Goal: Find specific page/section: Find specific page/section

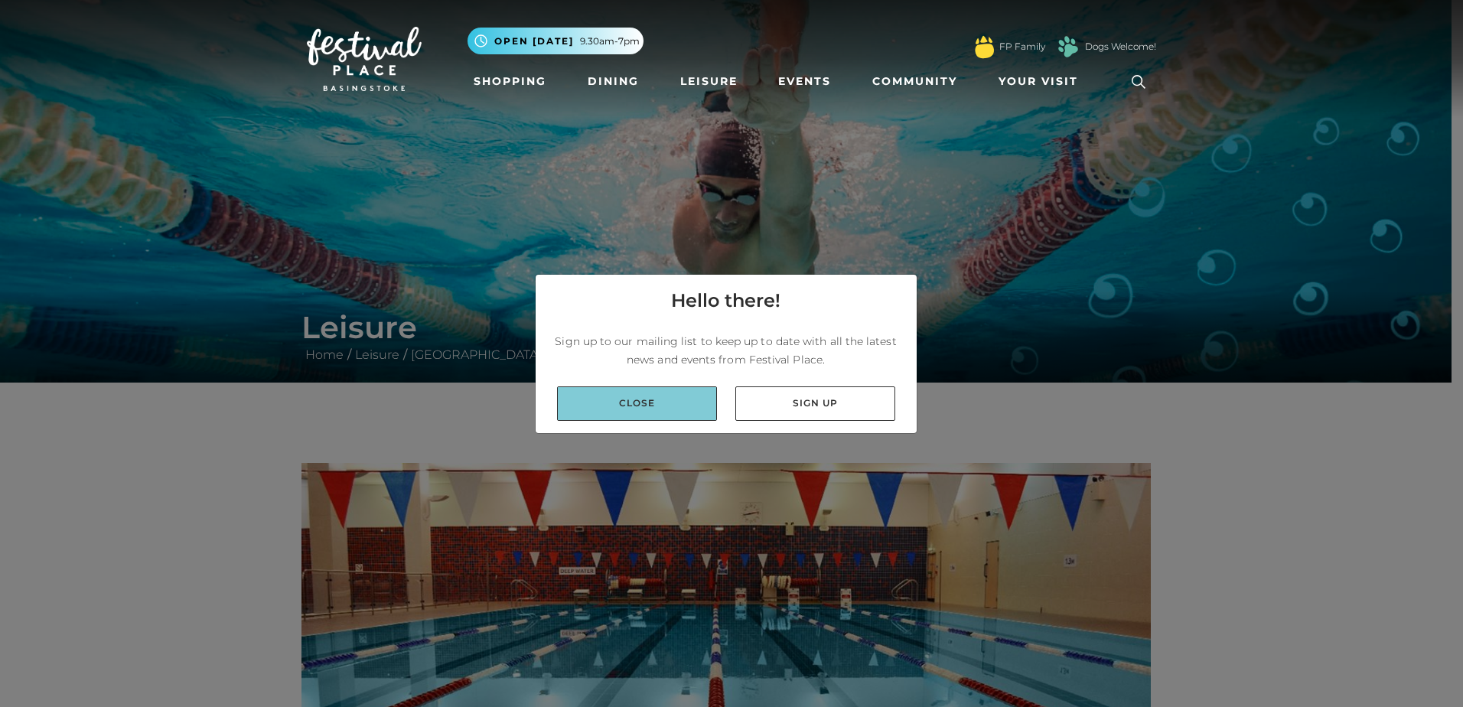
click at [669, 412] on link "Close" at bounding box center [637, 403] width 160 height 34
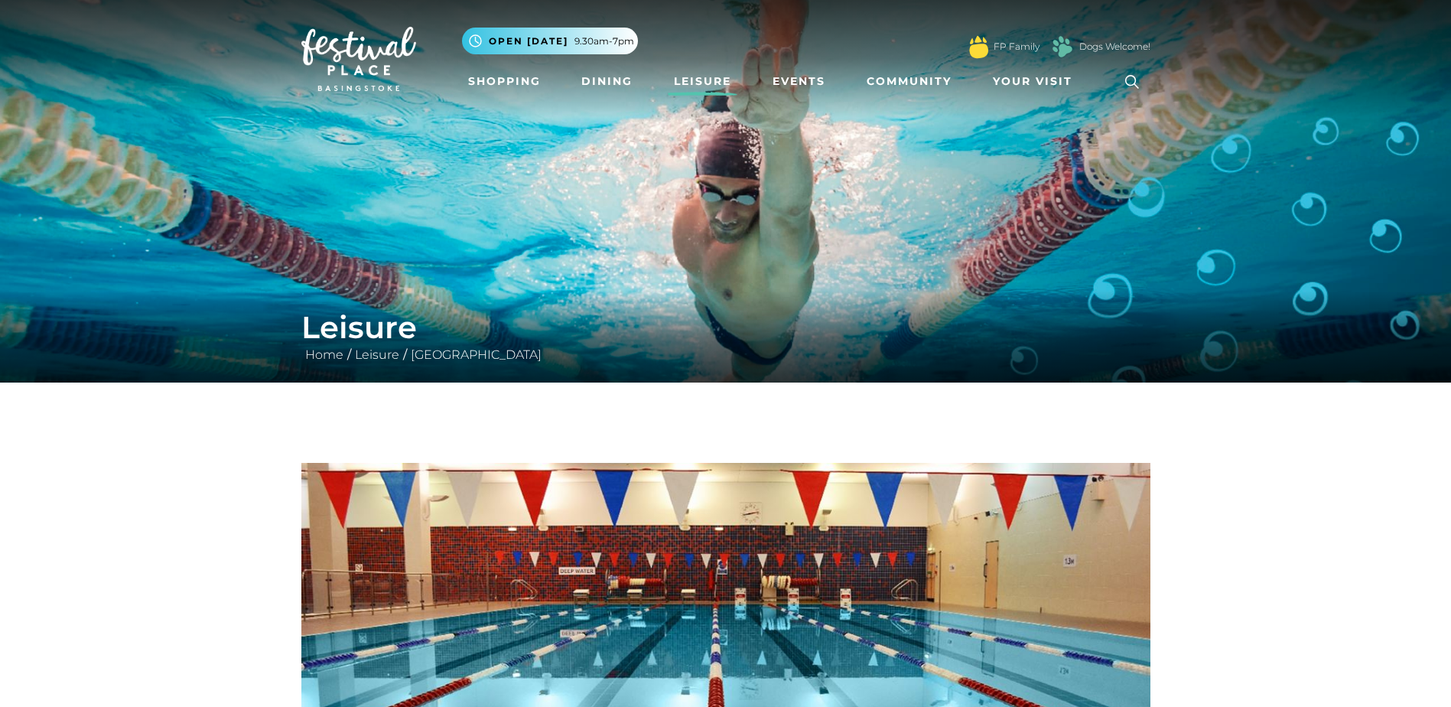
click at [726, 74] on link "Leisure" at bounding box center [703, 81] width 70 height 28
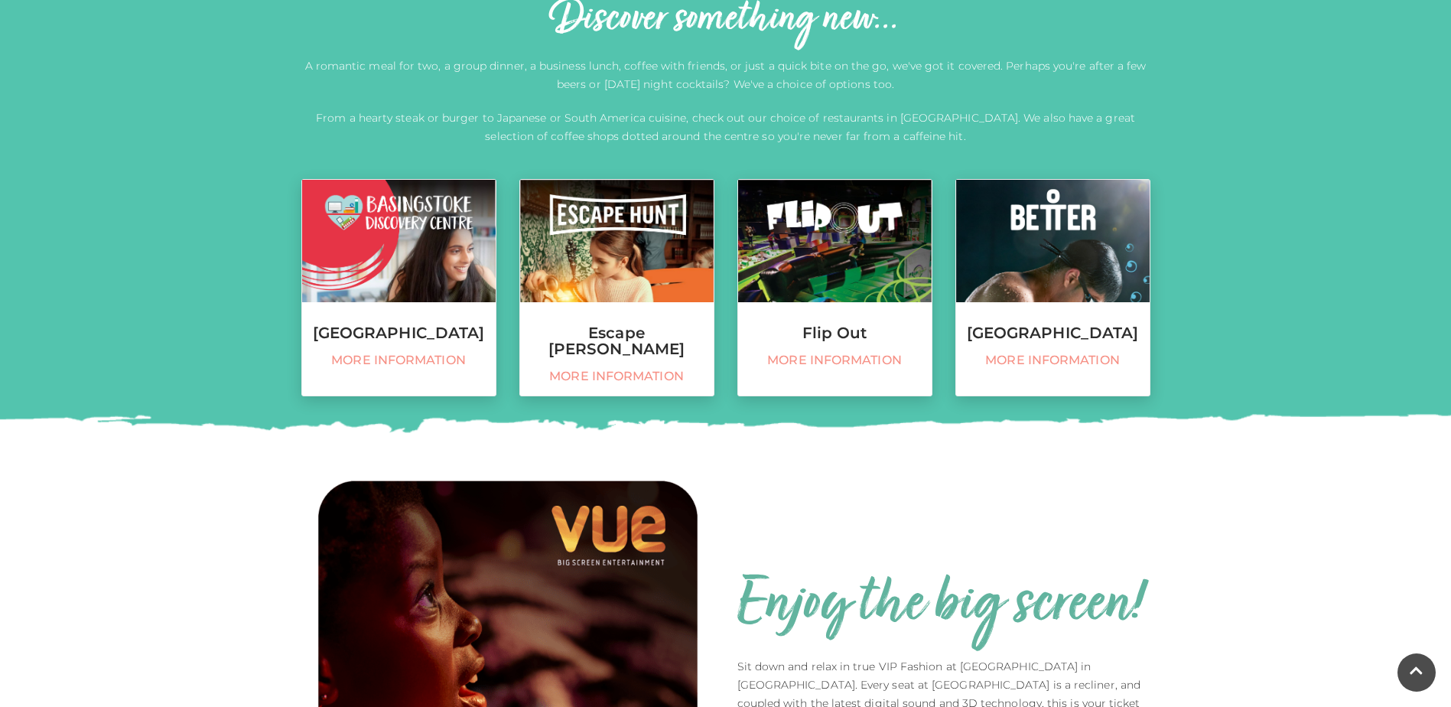
scroll to position [612, 0]
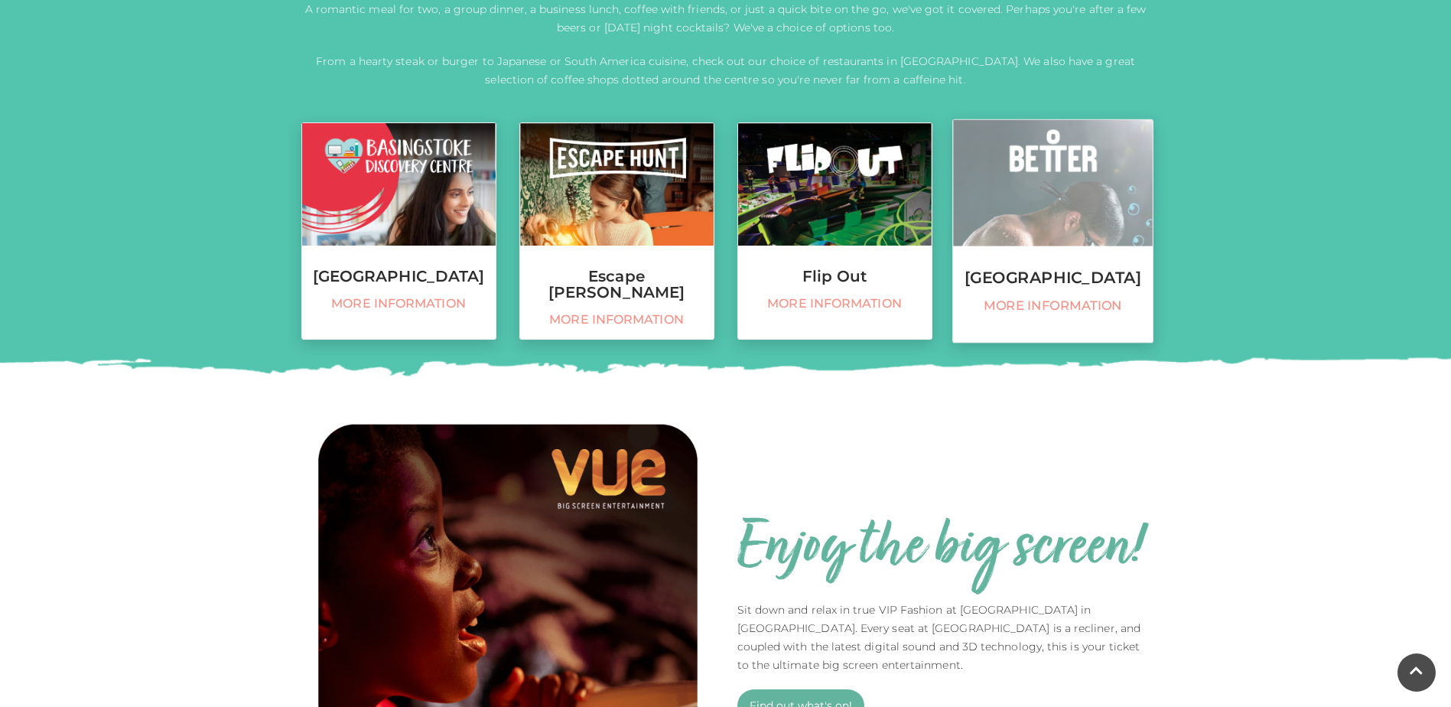
click at [1050, 269] on h3 "[GEOGRAPHIC_DATA]" at bounding box center [1053, 277] width 200 height 17
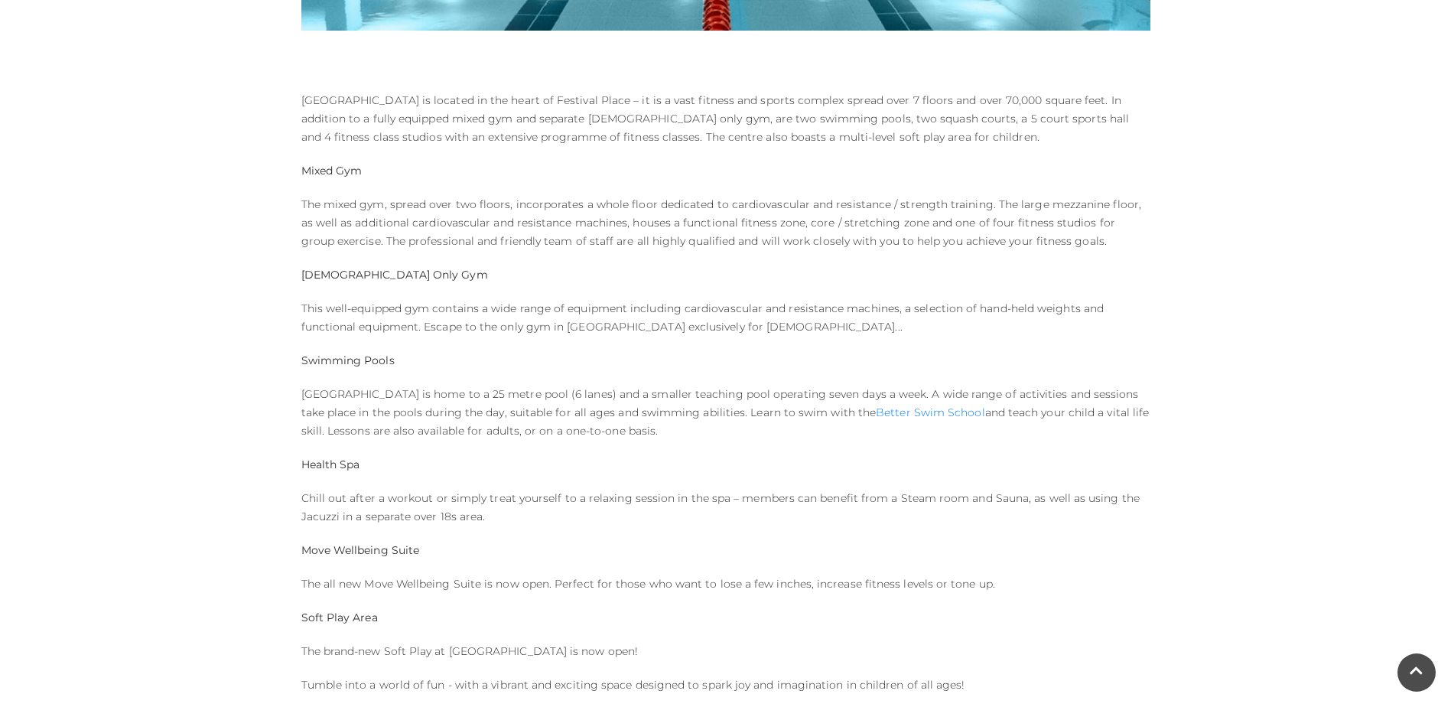
scroll to position [230, 0]
